Goal: Book appointment/travel/reservation

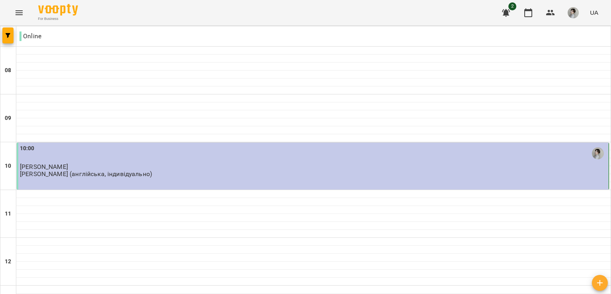
click at [510, 8] on span "2" at bounding box center [512, 6] width 8 height 8
click at [508, 12] on icon "button" at bounding box center [506, 13] width 8 height 8
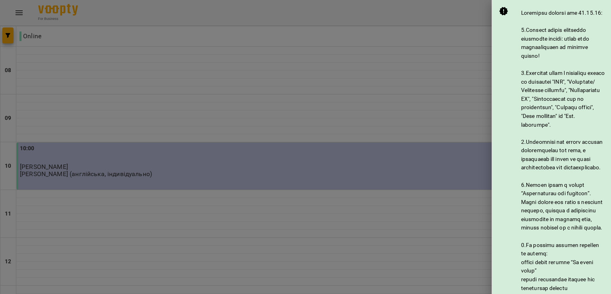
click at [350, 65] on div at bounding box center [305, 147] width 611 height 294
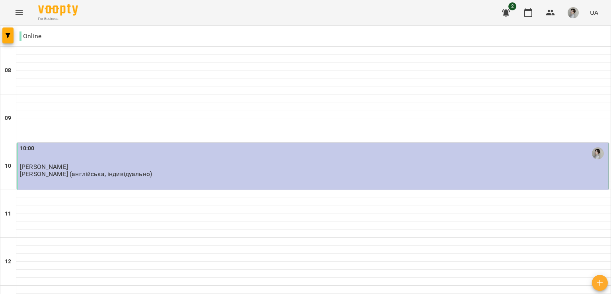
scroll to position [492, 0]
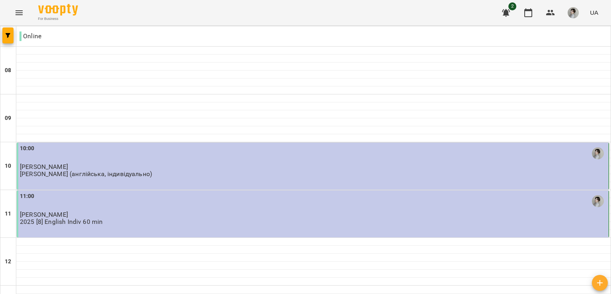
scroll to position [522, 0]
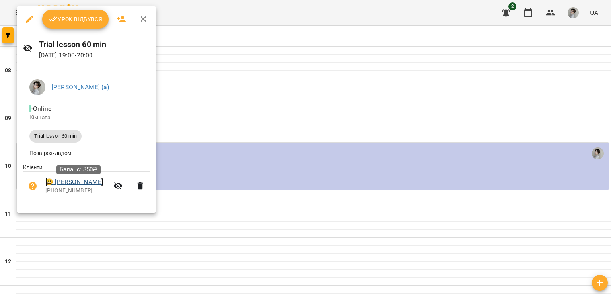
click at [79, 183] on link "😀 [PERSON_NAME]" at bounding box center [74, 182] width 58 height 10
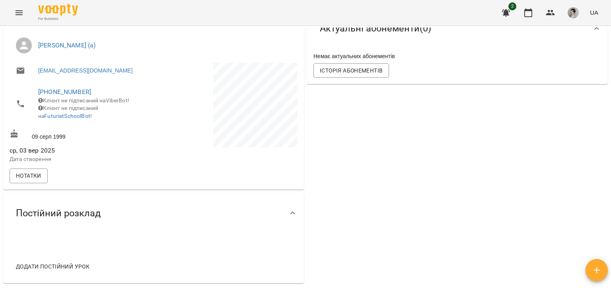
scroll to position [158, 0]
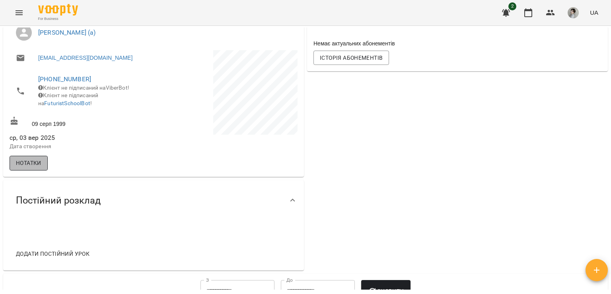
click at [27, 167] on span "Нотатки" at bounding box center [28, 163] width 25 height 10
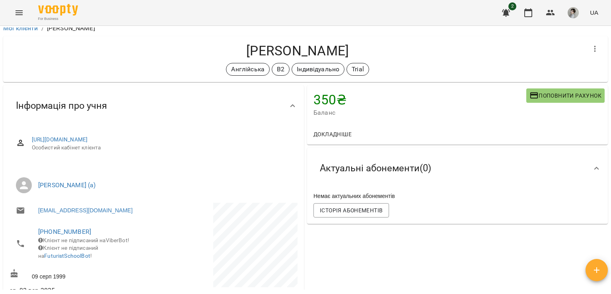
scroll to position [0, 0]
